Goal: Check status: Check status

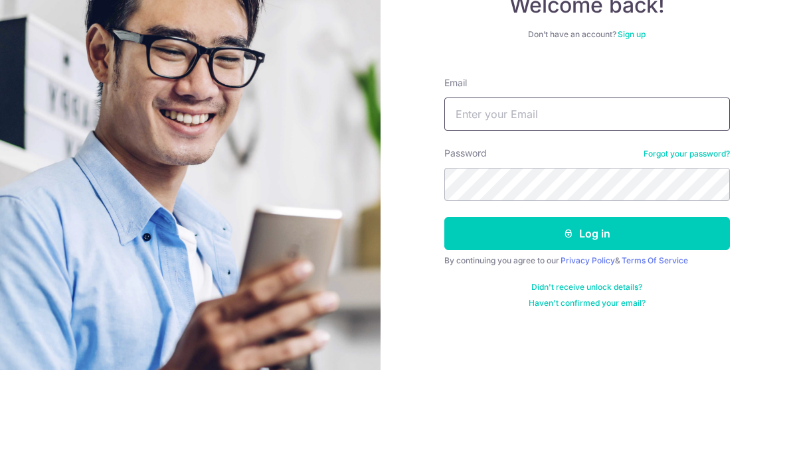
type input "[EMAIL_ADDRESS][DOMAIN_NAME]"
click at [586, 314] on button "Log in" at bounding box center [587, 330] width 286 height 33
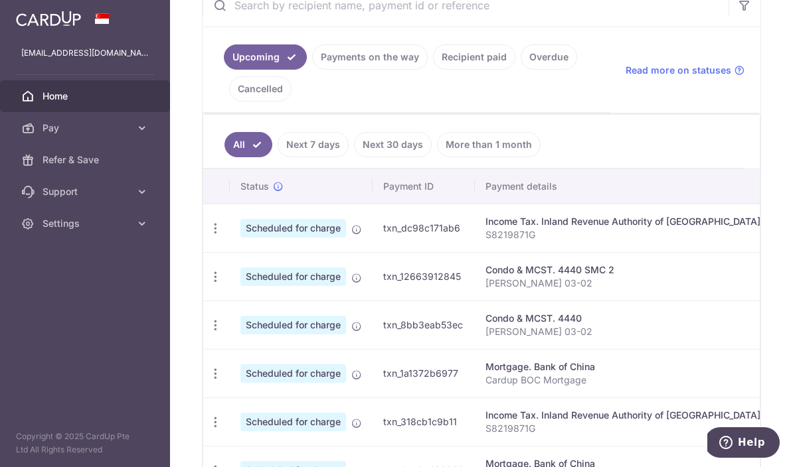
scroll to position [275, 0]
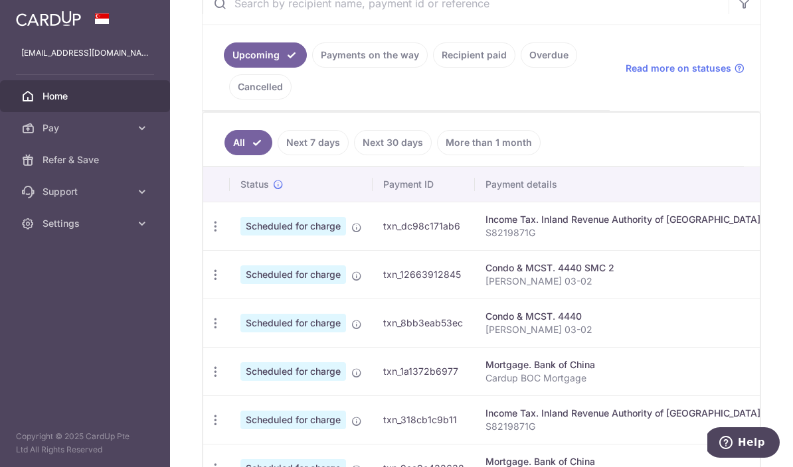
click at [312, 68] on link "Payments on the way" at bounding box center [370, 54] width 116 height 25
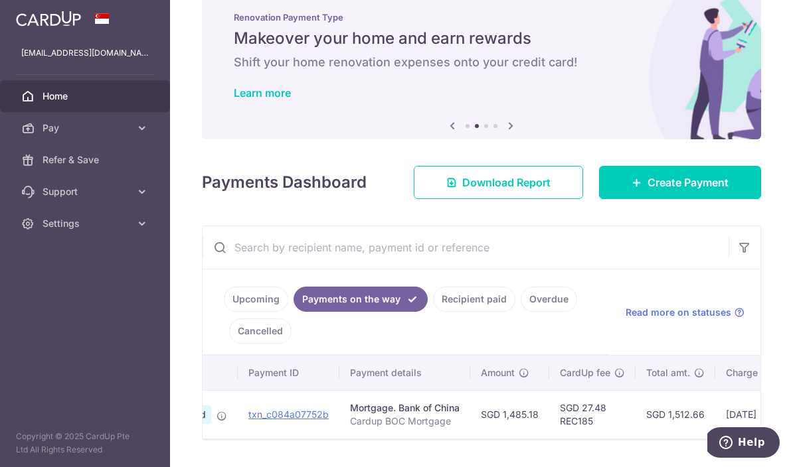
scroll to position [0, 131]
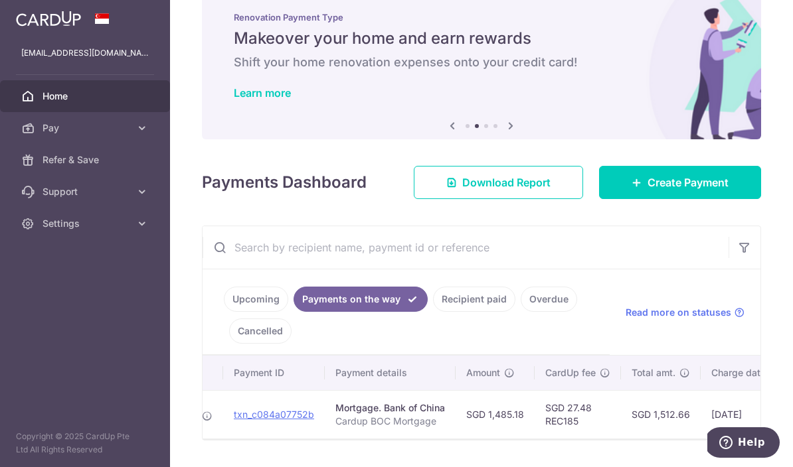
click at [224, 312] on link "Upcoming" at bounding box center [256, 299] width 64 height 25
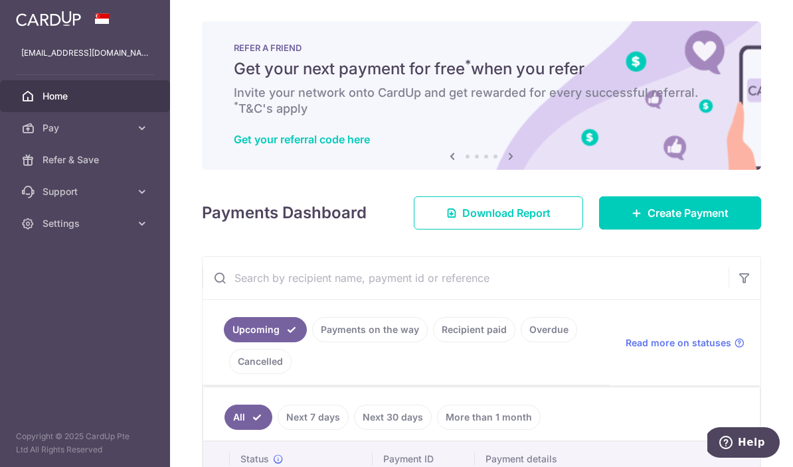
scroll to position [0, 0]
